Goal: Navigation & Orientation: Find specific page/section

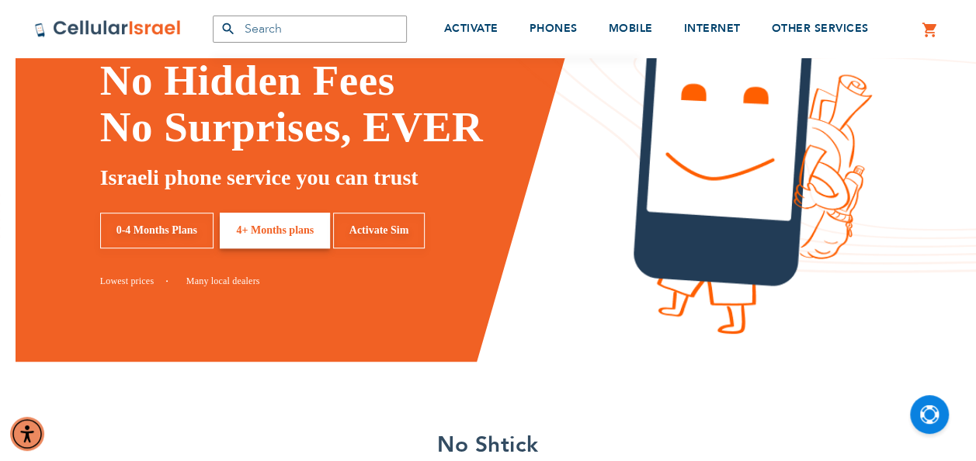
scroll to position [318, 0]
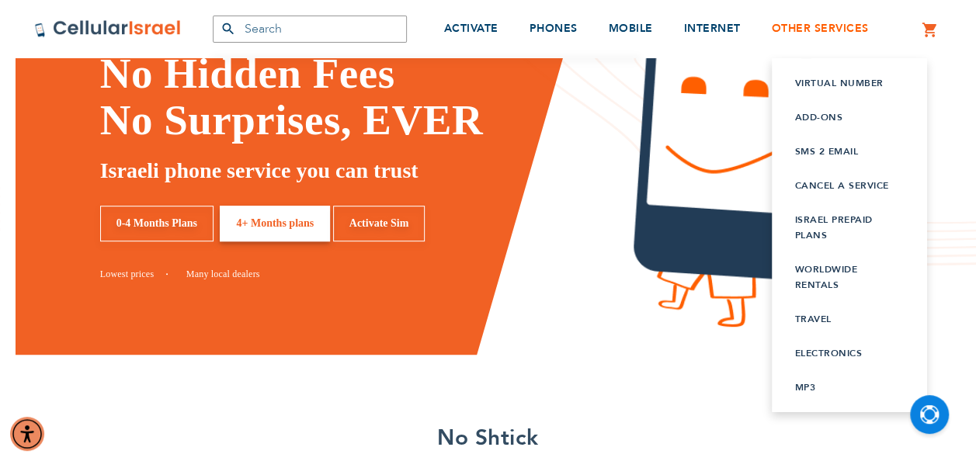
click at [832, 33] on span "OTHER SERVICES" at bounding box center [820, 28] width 97 height 15
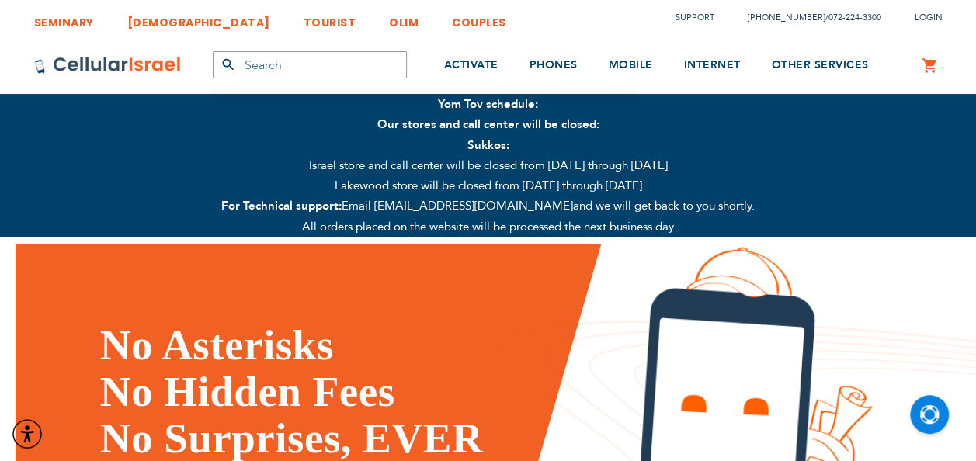
scroll to position [19, 0]
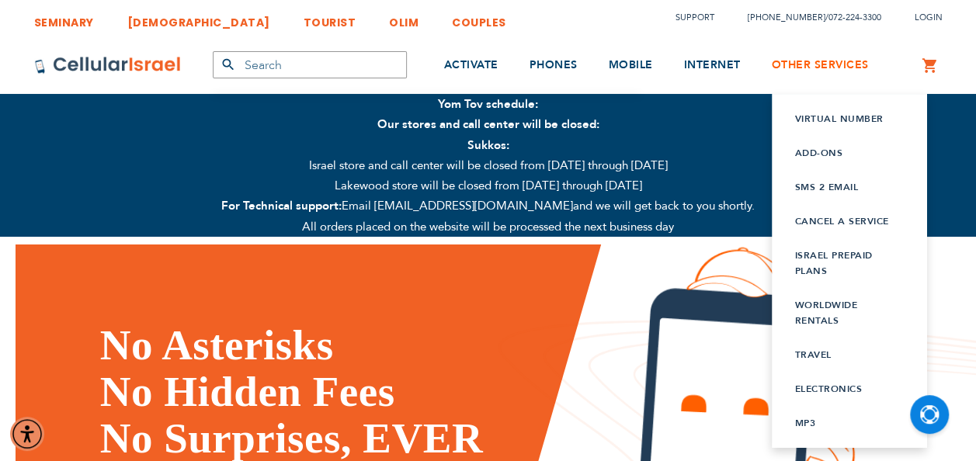
click at [807, 62] on span "OTHER SERVICES" at bounding box center [820, 64] width 97 height 15
click at [847, 357] on link "Travel" at bounding box center [849, 355] width 109 height 16
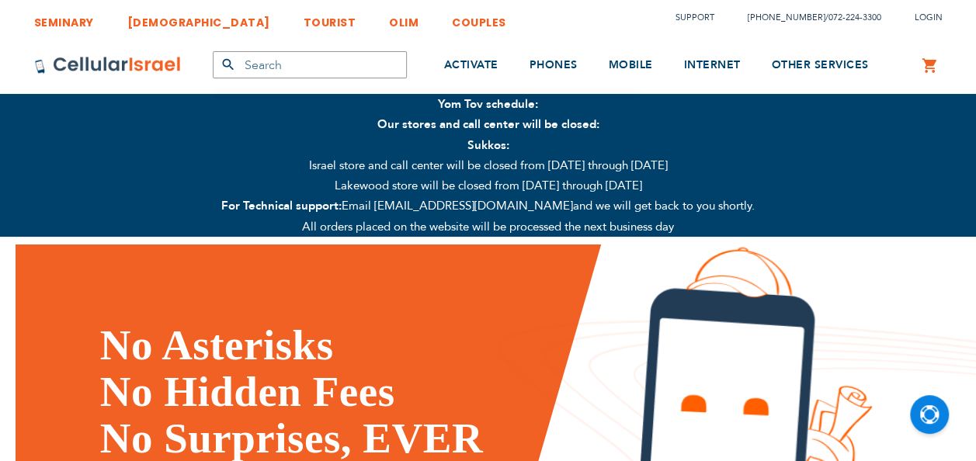
scroll to position [19, 0]
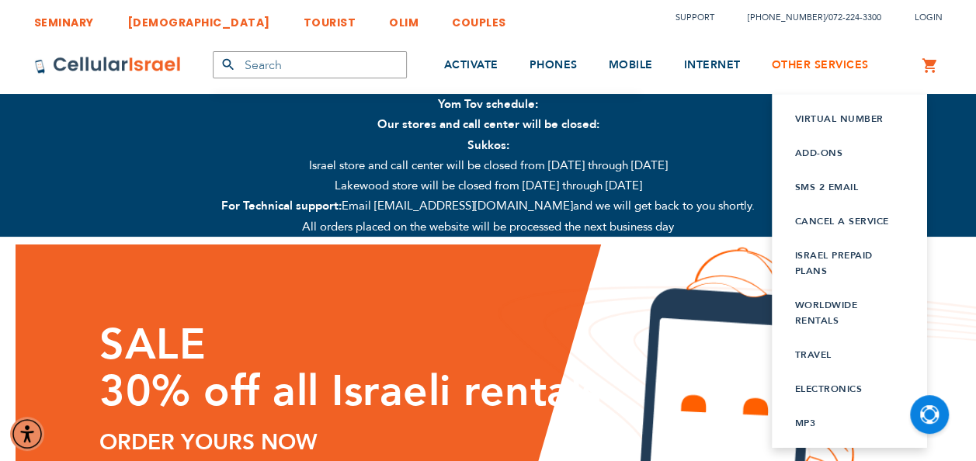
click at [849, 59] on span "OTHER SERVICES" at bounding box center [820, 64] width 97 height 15
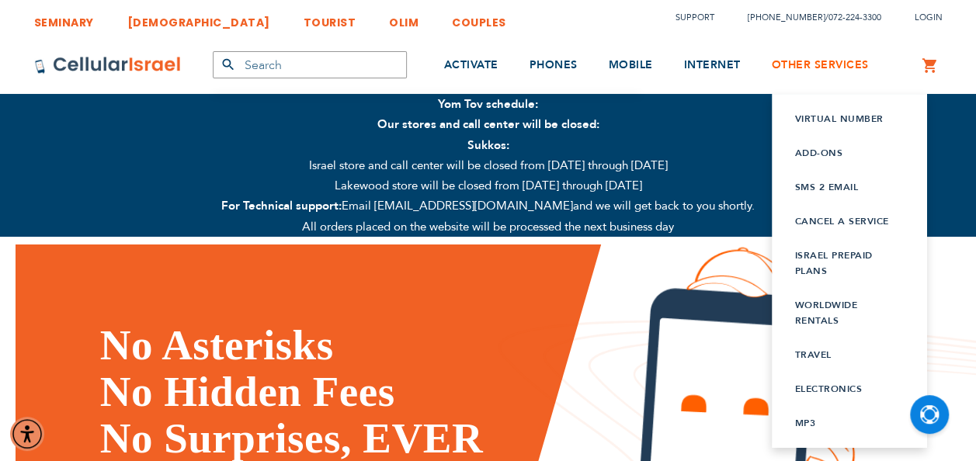
click at [823, 67] on span "OTHER SERVICES" at bounding box center [820, 64] width 97 height 15
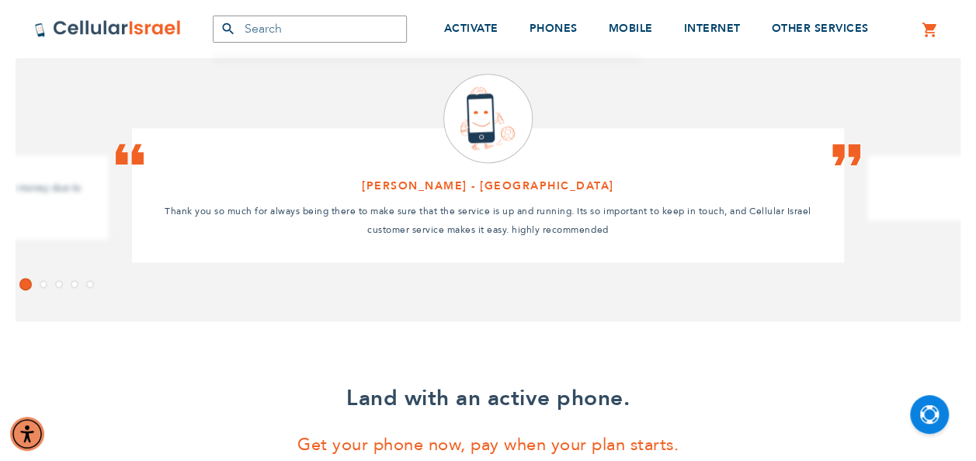
scroll to position [990, 0]
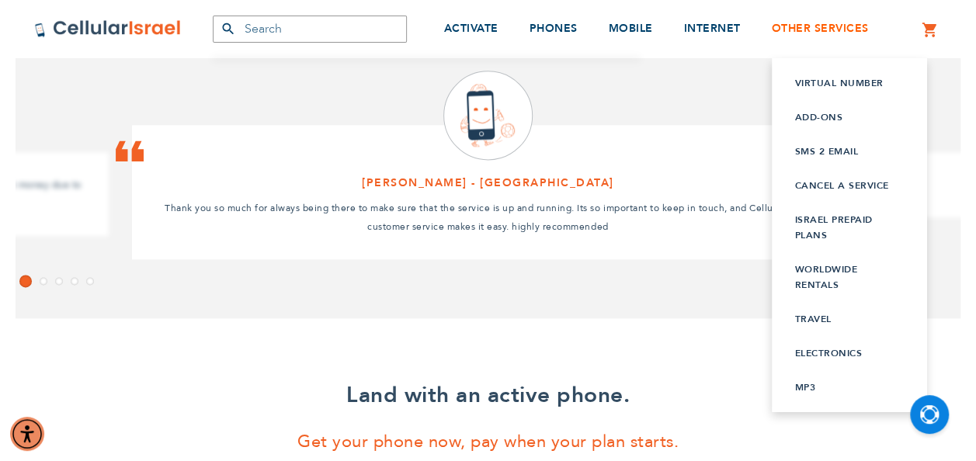
click at [835, 23] on span "OTHER SERVICES" at bounding box center [820, 28] width 97 height 15
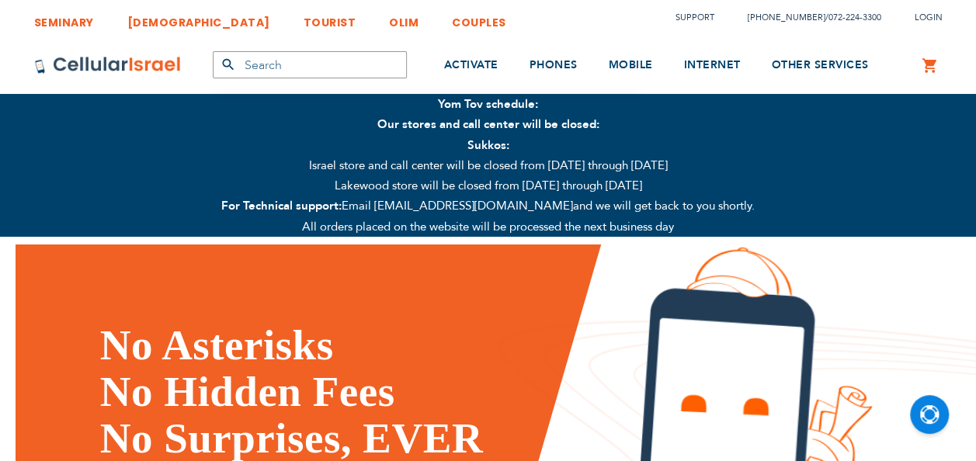
scroll to position [19, 0]
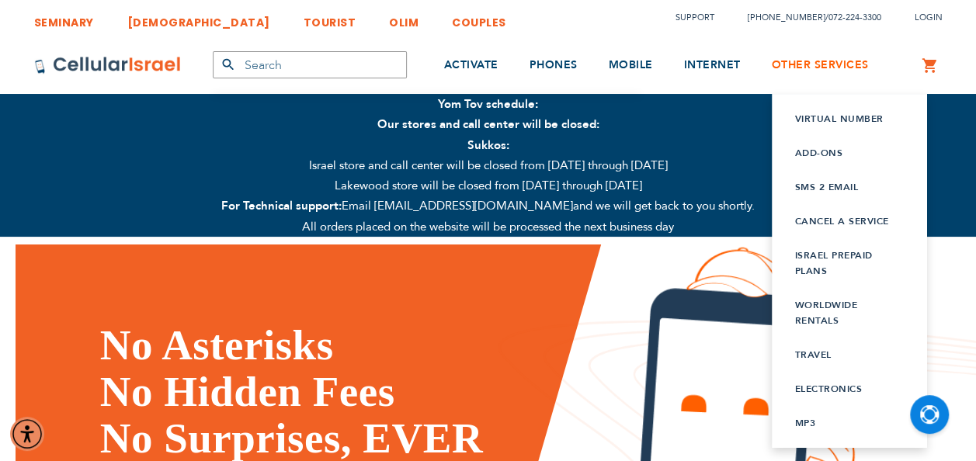
click at [842, 59] on span "OTHER SERVICES" at bounding box center [820, 64] width 97 height 15
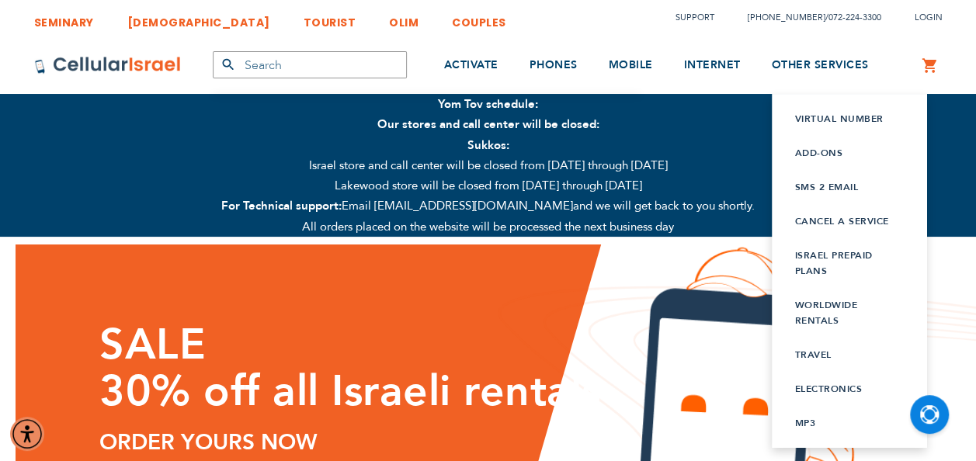
click at [806, 304] on link "WORLDWIDE rentals" at bounding box center [849, 312] width 109 height 31
